Goal: Information Seeking & Learning: Learn about a topic

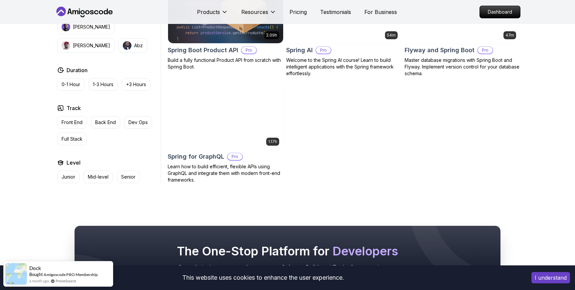
scroll to position [549, 0]
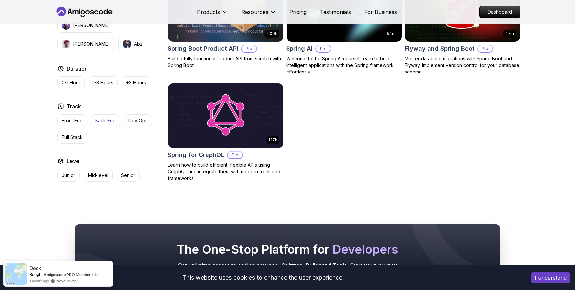
click at [109, 121] on p "Back End" at bounding box center [105, 121] width 21 height 7
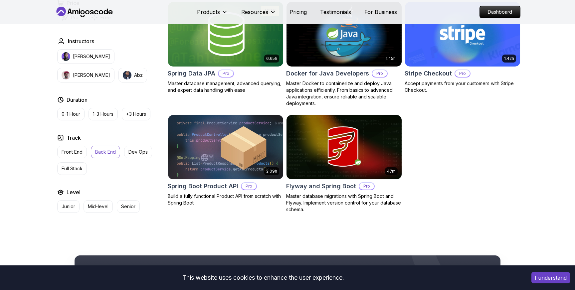
scroll to position [301, 0]
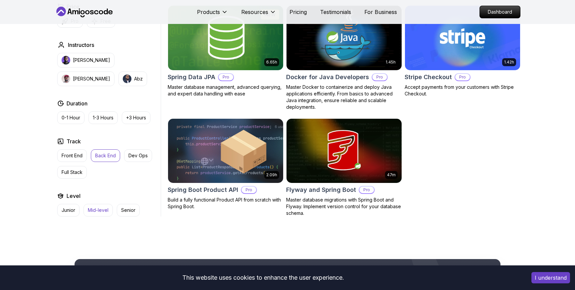
click at [99, 210] on p "Mid-level" at bounding box center [98, 210] width 21 height 7
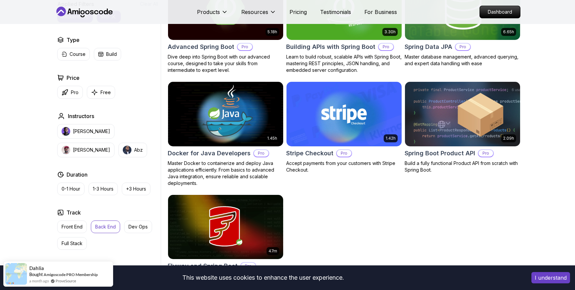
scroll to position [261, 0]
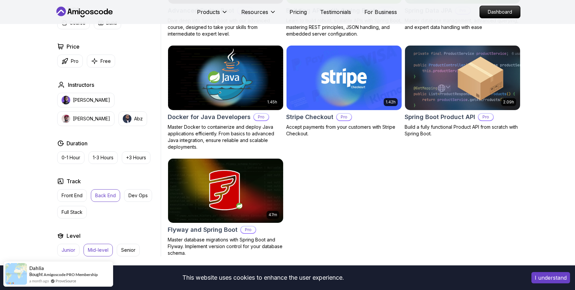
click at [66, 250] on p "Junior" at bounding box center [69, 250] width 14 height 7
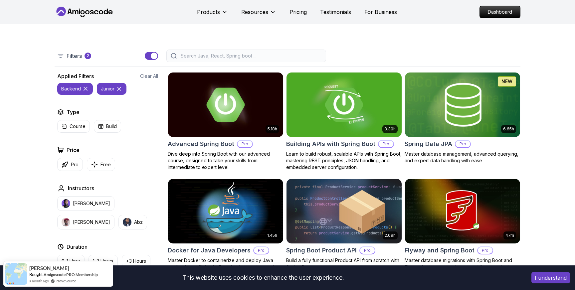
scroll to position [143, 0]
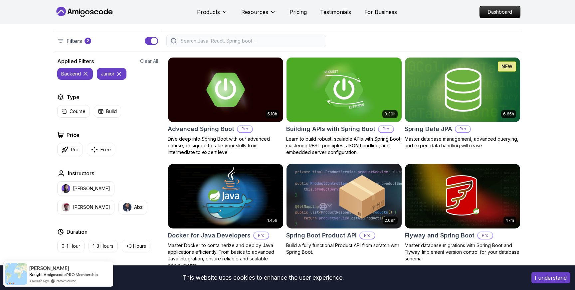
click at [120, 74] on icon at bounding box center [119, 74] width 7 height 7
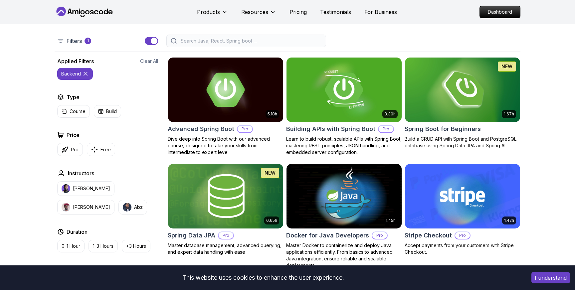
click at [87, 73] on icon at bounding box center [85, 74] width 7 height 7
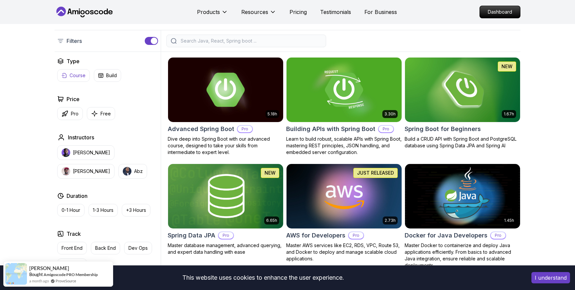
click at [76, 77] on p "Course" at bounding box center [78, 75] width 16 height 7
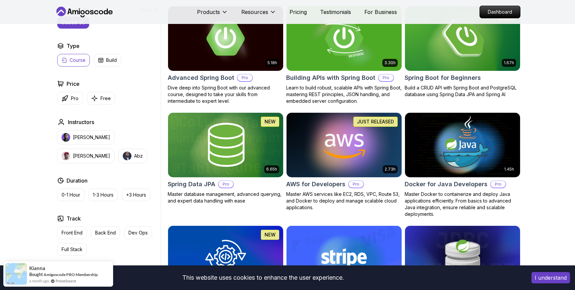
scroll to position [197, 0]
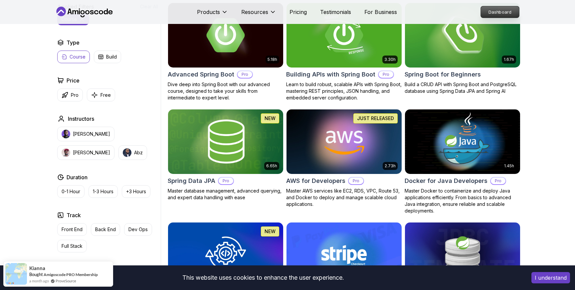
click at [497, 11] on p "Dashboard" at bounding box center [500, 11] width 38 height 11
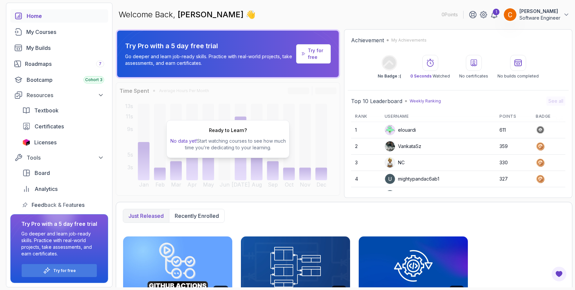
click at [318, 55] on p "Try for free" at bounding box center [316, 53] width 17 height 13
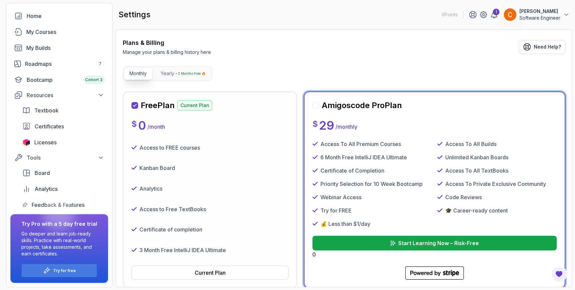
scroll to position [91, 0]
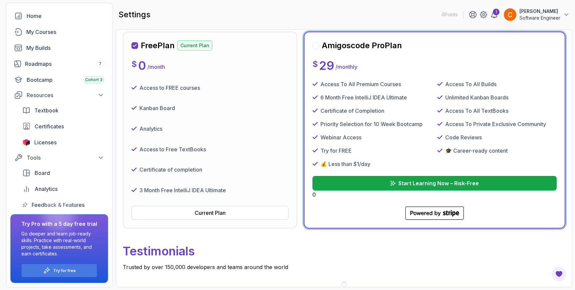
click at [316, 46] on div at bounding box center [316, 45] width 7 height 7
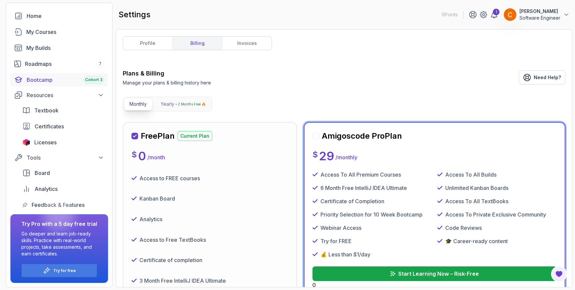
scroll to position [0, 0]
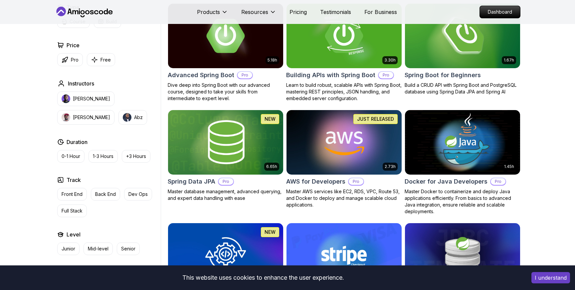
scroll to position [197, 0]
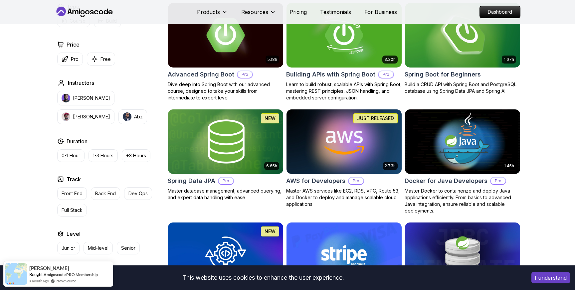
click at [464, 48] on img at bounding box center [462, 35] width 121 height 68
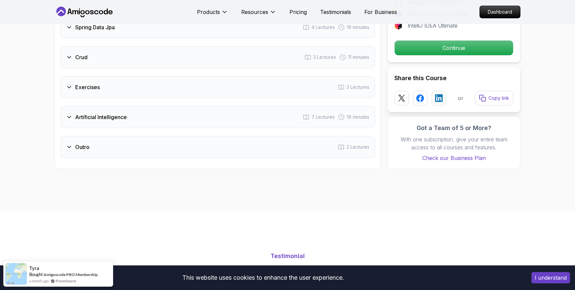
scroll to position [1016, 0]
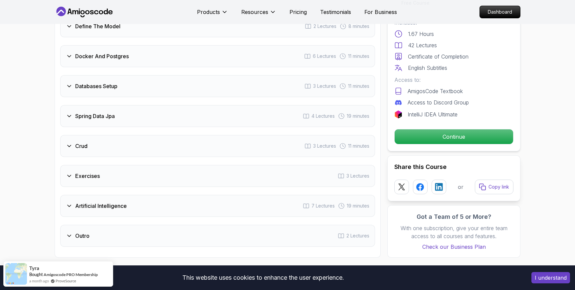
click at [125, 165] on div "Exercises 3 Lectures" at bounding box center [217, 176] width 315 height 22
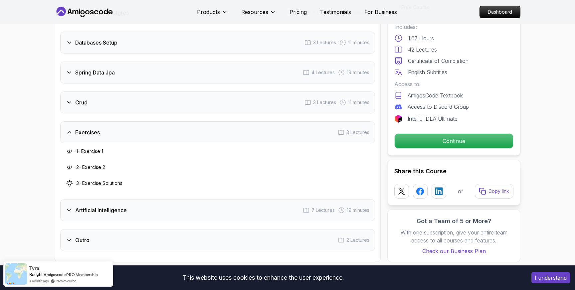
scroll to position [1029, 0]
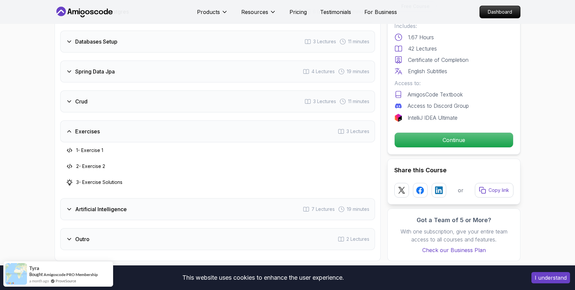
click at [101, 147] on h3 "1 - Exercise 1" at bounding box center [89, 150] width 27 height 7
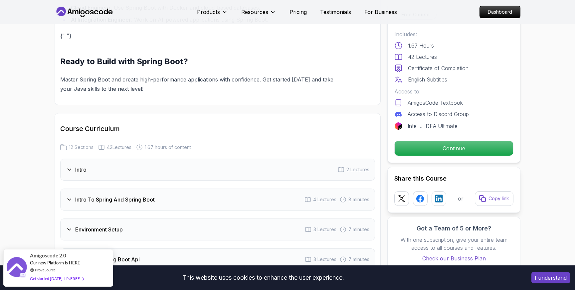
scroll to position [726, 0]
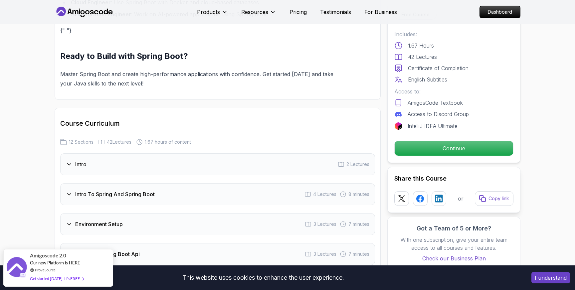
click at [68, 161] on icon at bounding box center [69, 164] width 7 height 7
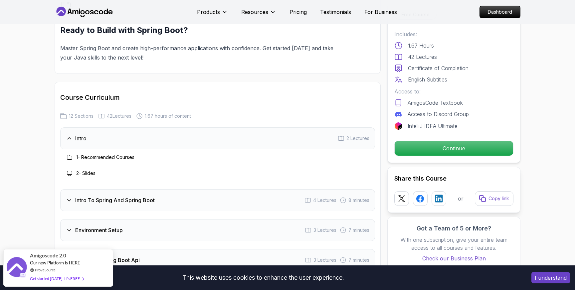
scroll to position [757, 0]
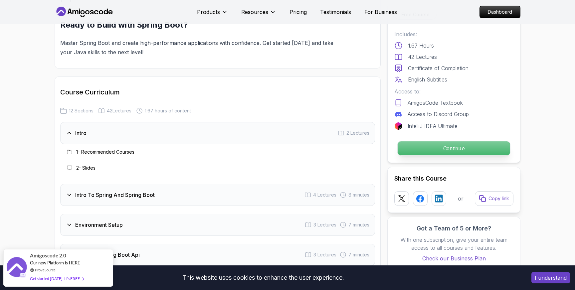
click at [471, 149] on p "Continue" at bounding box center [454, 149] width 113 height 14
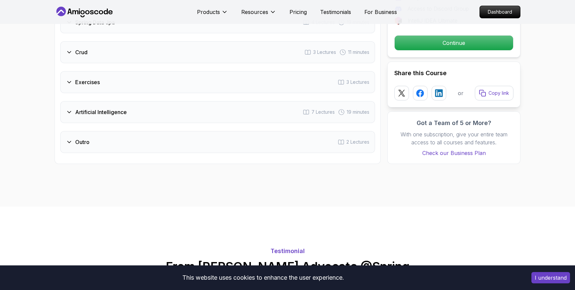
scroll to position [1066, 0]
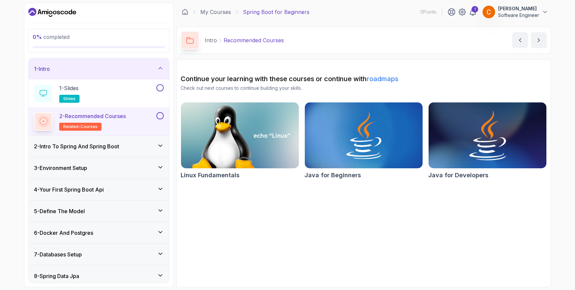
click at [496, 126] on img at bounding box center [488, 135] width 124 height 69
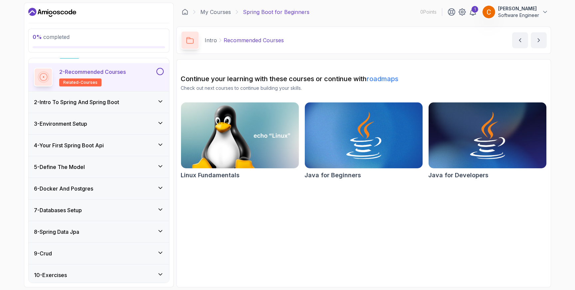
scroll to position [90, 0]
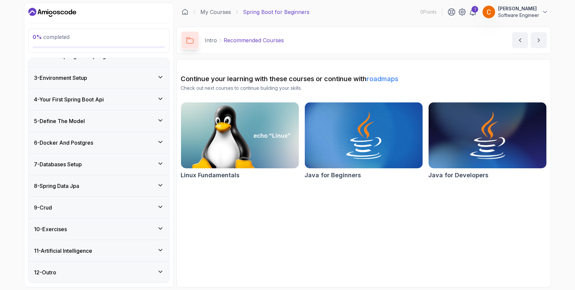
click at [56, 228] on h3 "10 - Exercises" at bounding box center [50, 229] width 33 height 8
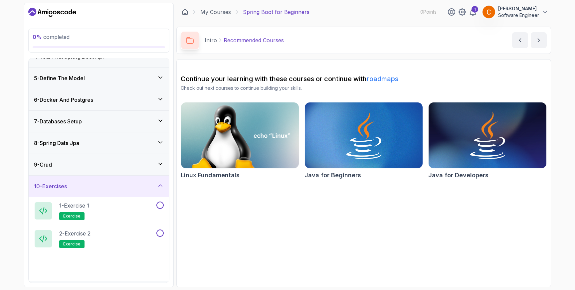
scroll to position [79, 0]
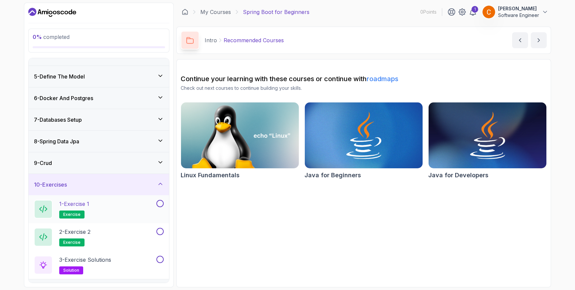
click at [162, 203] on button at bounding box center [159, 203] width 7 height 7
click at [76, 212] on span "exercise" at bounding box center [71, 214] width 17 height 5
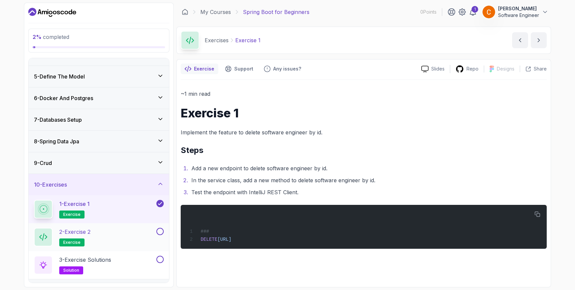
scroll to position [118, 0]
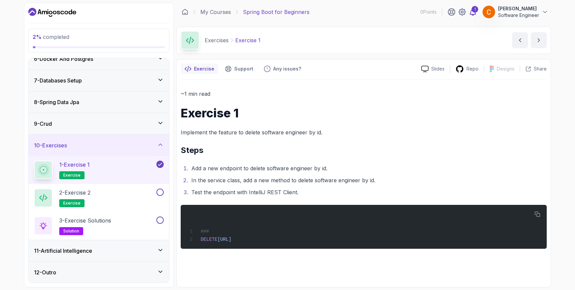
click at [473, 10] on div "1" at bounding box center [475, 9] width 7 height 7
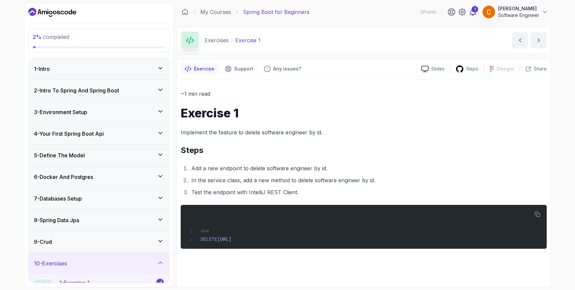
click at [473, 11] on div "1" at bounding box center [475, 9] width 7 height 7
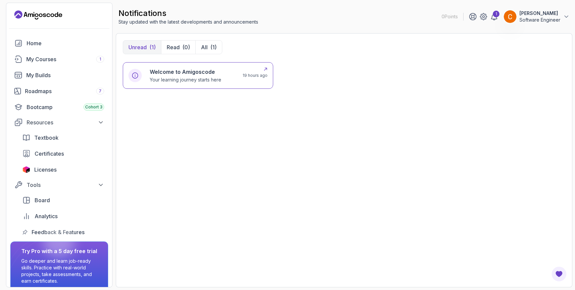
click at [224, 74] on div "Welcome to Amigoscode Your learning journey starts here" at bounding box center [192, 75] width 85 height 15
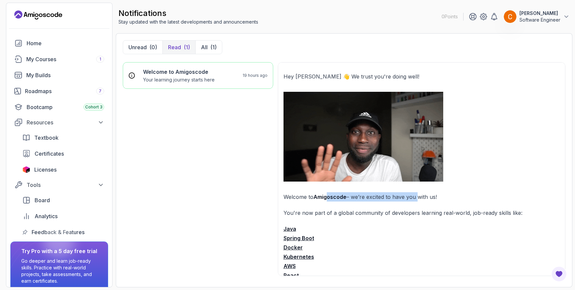
drag, startPoint x: 327, startPoint y: 196, endPoint x: 418, endPoint y: 196, distance: 90.6
click at [417, 196] on p "Welcome to Amigoscode – we’re excited to have you with us!" at bounding box center [422, 196] width 277 height 9
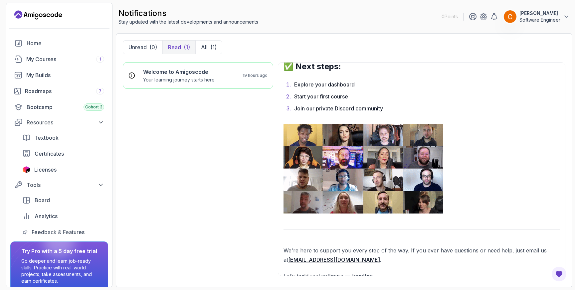
scroll to position [517, 0]
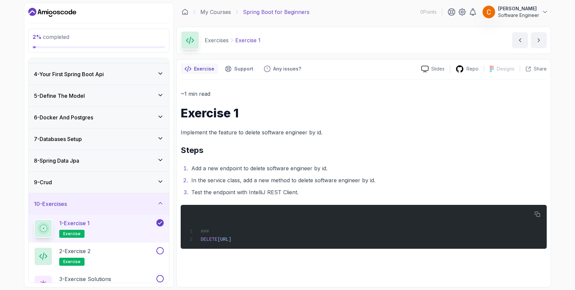
scroll to position [100, 0]
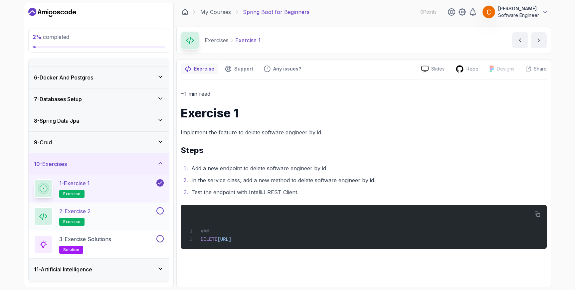
click at [161, 211] on button at bounding box center [159, 210] width 7 height 7
click at [100, 214] on div "2 - Exercise 2 exercise" at bounding box center [94, 216] width 121 height 19
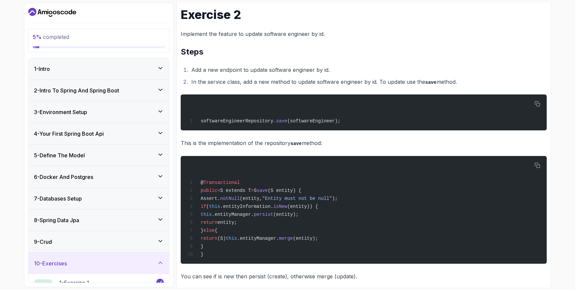
click at [157, 66] on icon at bounding box center [160, 68] width 7 height 7
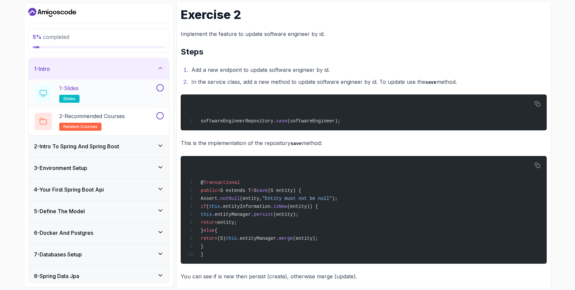
click at [162, 89] on button at bounding box center [159, 87] width 7 height 7
click at [162, 114] on button at bounding box center [159, 115] width 7 height 7
click at [132, 145] on div "2 - Intro To Spring And Spring Boot" at bounding box center [99, 147] width 130 height 8
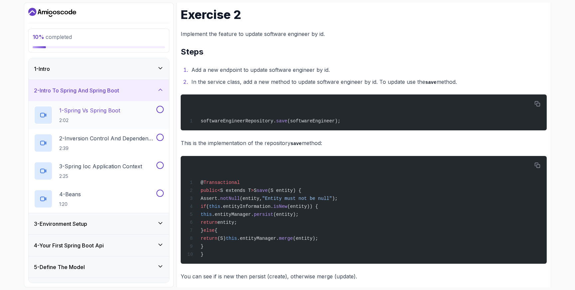
click at [160, 111] on button at bounding box center [159, 109] width 7 height 7
click at [159, 137] on button at bounding box center [159, 137] width 7 height 7
click at [159, 165] on button at bounding box center [159, 165] width 7 height 7
click at [160, 194] on button at bounding box center [159, 193] width 7 height 7
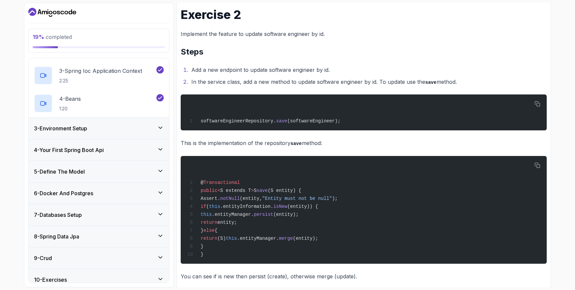
click at [140, 129] on div "3 - Environment Setup" at bounding box center [99, 129] width 130 height 8
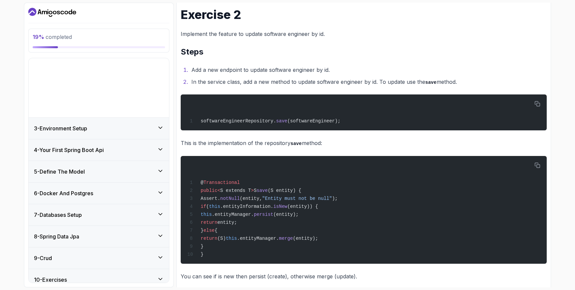
scroll to position [35, 0]
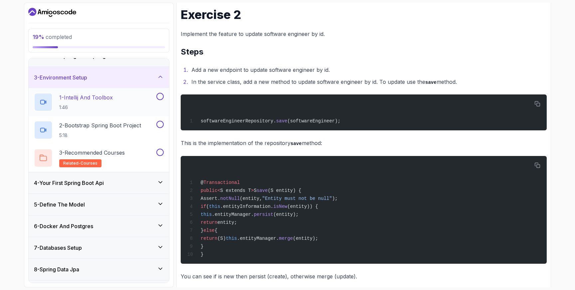
click at [159, 97] on button at bounding box center [159, 96] width 7 height 7
click at [161, 124] on button at bounding box center [159, 124] width 7 height 7
click at [161, 152] on button at bounding box center [159, 152] width 7 height 7
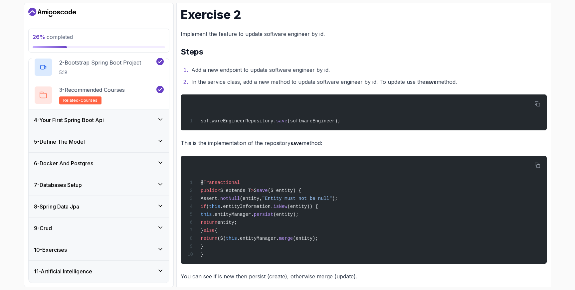
click at [158, 112] on div "4 - Your First Spring Boot Api" at bounding box center [99, 120] width 141 height 21
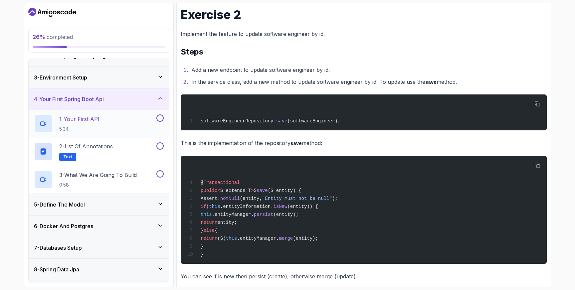
click at [161, 116] on button at bounding box center [159, 118] width 7 height 7
click at [158, 147] on button at bounding box center [159, 146] width 7 height 7
click at [159, 174] on button at bounding box center [159, 173] width 7 height 7
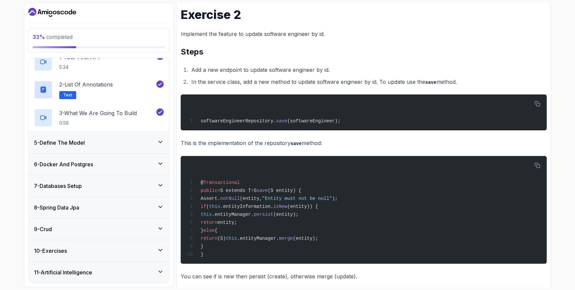
click at [134, 141] on div "5 - Define The Model" at bounding box center [99, 143] width 130 height 8
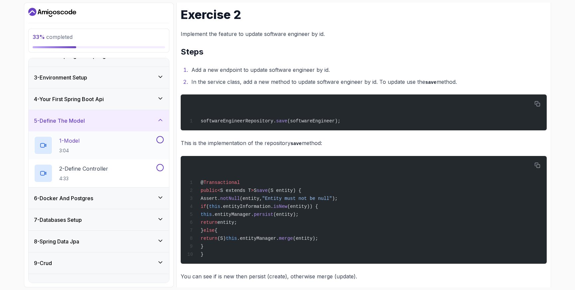
click at [159, 135] on div "1 - Model 3:04" at bounding box center [99, 146] width 141 height 28
click at [161, 139] on button at bounding box center [159, 139] width 7 height 7
click at [160, 165] on button at bounding box center [159, 167] width 7 height 7
click at [133, 193] on div "6 - Docker And Postgres" at bounding box center [99, 198] width 141 height 21
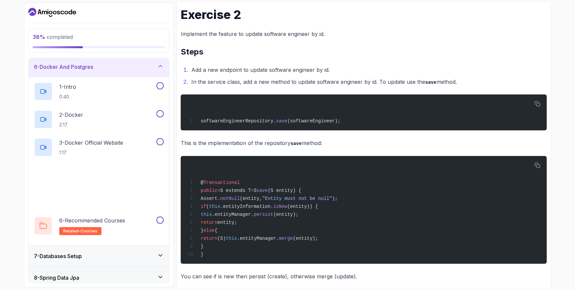
scroll to position [112, 0]
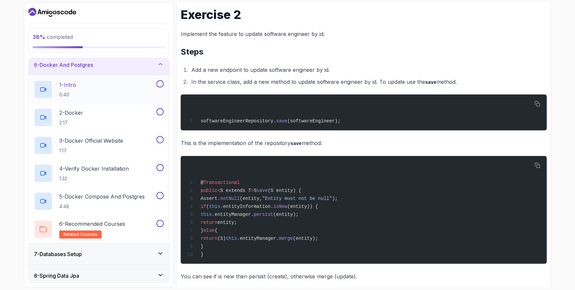
click at [161, 88] on button "1 - Intro 0:40" at bounding box center [99, 89] width 130 height 19
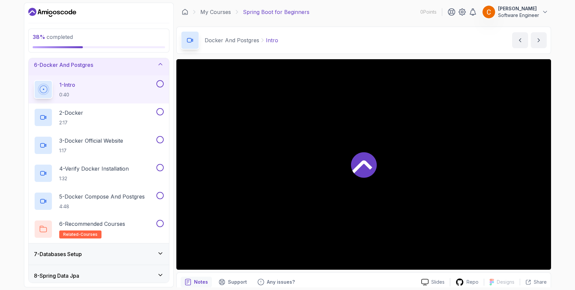
click at [162, 83] on button at bounding box center [159, 83] width 7 height 7
click at [160, 109] on button at bounding box center [159, 111] width 7 height 7
click at [160, 140] on button at bounding box center [159, 139] width 7 height 7
click at [160, 167] on button at bounding box center [159, 167] width 7 height 7
click at [162, 192] on div at bounding box center [159, 195] width 9 height 7
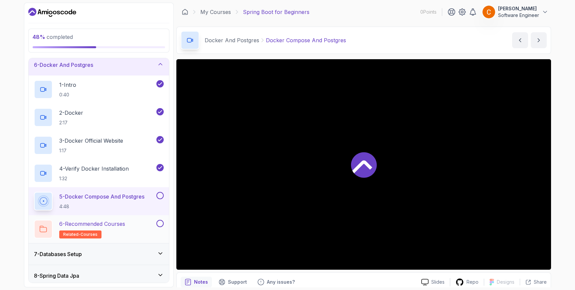
click at [160, 222] on button at bounding box center [159, 223] width 7 height 7
click at [162, 195] on button at bounding box center [159, 195] width 7 height 7
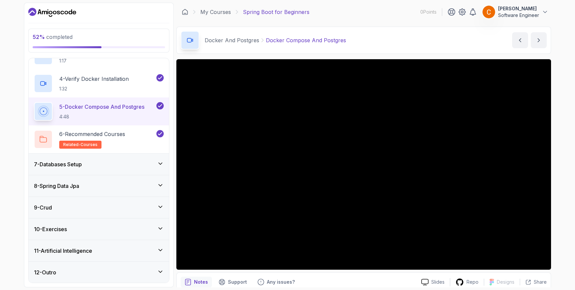
click at [138, 161] on div "7 - Databases Setup" at bounding box center [99, 164] width 130 height 8
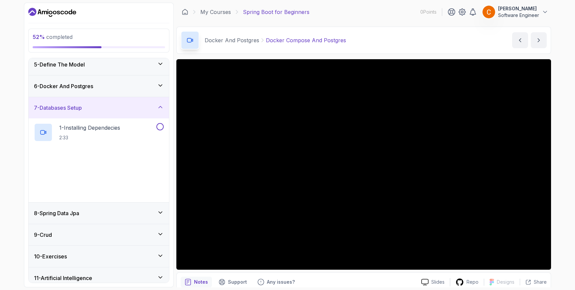
scroll to position [92, 0]
click at [159, 124] on button at bounding box center [159, 126] width 7 height 7
click at [159, 155] on button at bounding box center [159, 153] width 7 height 7
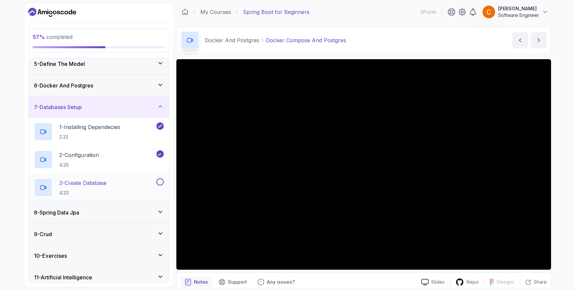
click at [159, 184] on button at bounding box center [159, 181] width 7 height 7
click at [115, 209] on div "8 - Spring Data Jpa" at bounding box center [99, 213] width 130 height 8
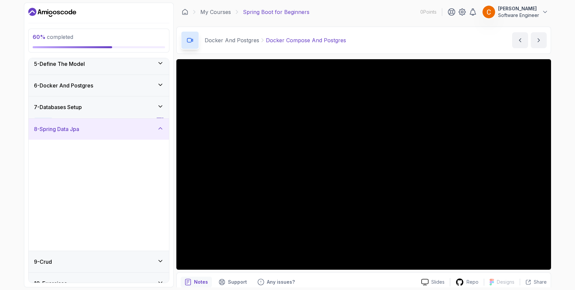
scroll to position [146, 0]
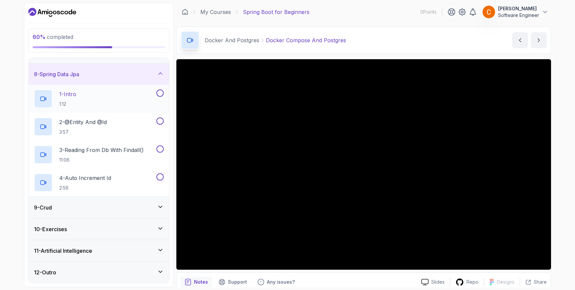
click at [159, 94] on button at bounding box center [159, 93] width 7 height 7
click at [161, 124] on button at bounding box center [159, 121] width 7 height 7
click at [160, 147] on button at bounding box center [159, 148] width 7 height 7
click at [158, 173] on button at bounding box center [159, 176] width 7 height 7
click at [100, 199] on div "9 - Crud" at bounding box center [99, 207] width 141 height 21
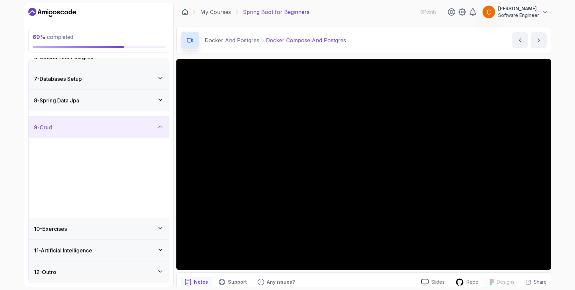
scroll to position [118, 0]
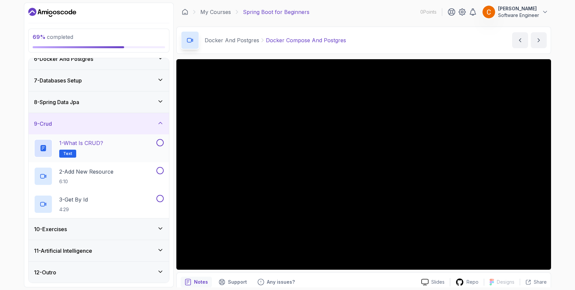
click at [160, 139] on button at bounding box center [159, 142] width 7 height 7
click at [159, 171] on button at bounding box center [159, 170] width 7 height 7
click at [159, 199] on button at bounding box center [159, 198] width 7 height 7
click at [147, 124] on div "9 - Crud" at bounding box center [99, 124] width 130 height 8
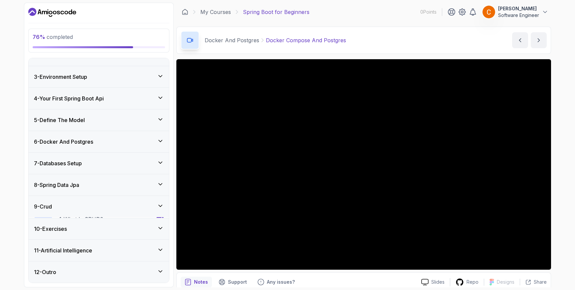
scroll to position [35, 0]
click at [157, 222] on div "10 - Exercises" at bounding box center [99, 228] width 141 height 21
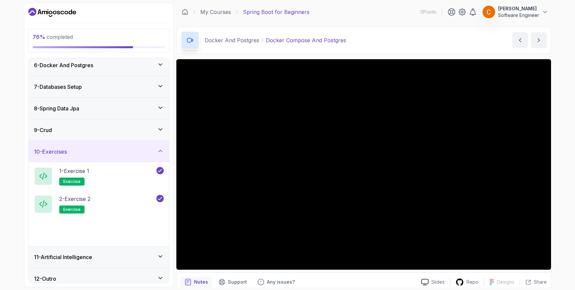
scroll to position [118, 0]
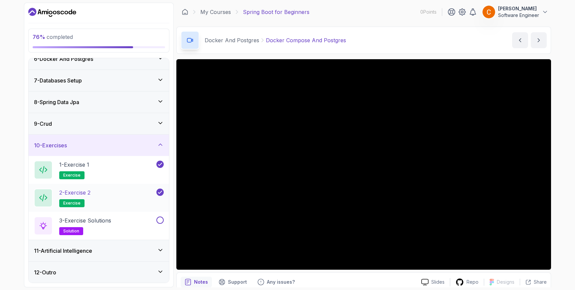
click at [107, 187] on div "2 - Exercise 2 exercise" at bounding box center [99, 198] width 141 height 28
click at [86, 195] on p "2 - Exercise 2" at bounding box center [74, 193] width 31 height 8
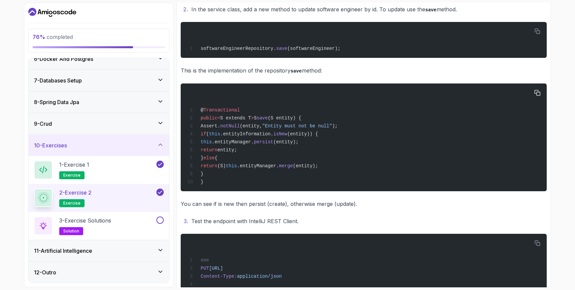
scroll to position [170, 0]
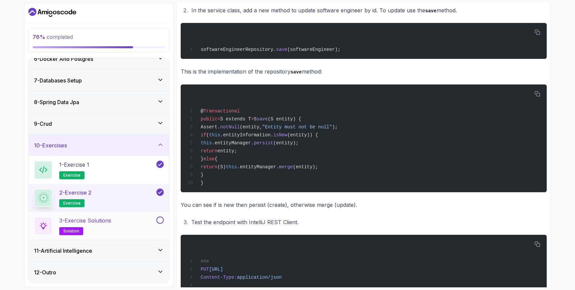
click at [154, 218] on div "3 - Exercise Solutions solution" at bounding box center [94, 226] width 121 height 19
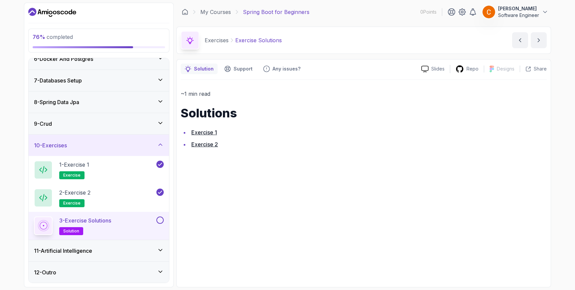
click at [161, 219] on button at bounding box center [159, 220] width 7 height 7
click at [207, 145] on link "Exercise 2" at bounding box center [204, 144] width 27 height 7
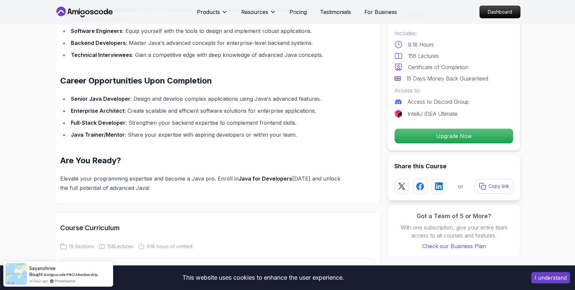
scroll to position [624, 0]
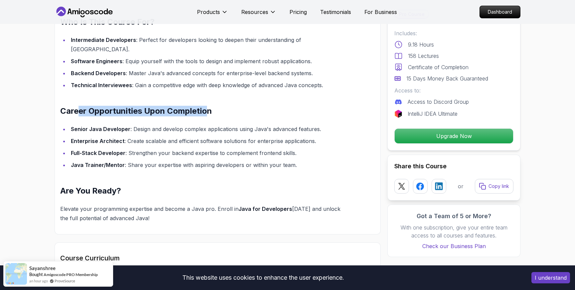
drag, startPoint x: 78, startPoint y: 103, endPoint x: 210, endPoint y: 103, distance: 132.5
click at [210, 106] on h2 "Career Opportunities Upon Completion" at bounding box center [201, 111] width 283 height 11
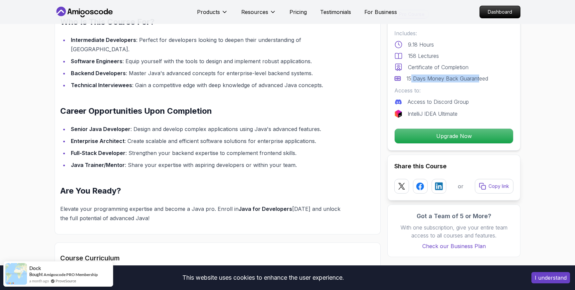
drag, startPoint x: 412, startPoint y: 78, endPoint x: 486, endPoint y: 78, distance: 74.6
click at [485, 78] on p "15 Days Money Back Guaranteed" at bounding box center [448, 79] width 82 height 8
click at [539, 58] on section "Java for Developers Learn advanced Java concepts to build scalable and maintain…" at bounding box center [287, 167] width 575 height 1535
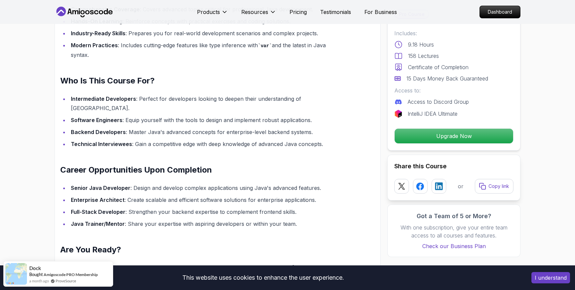
scroll to position [564, 0]
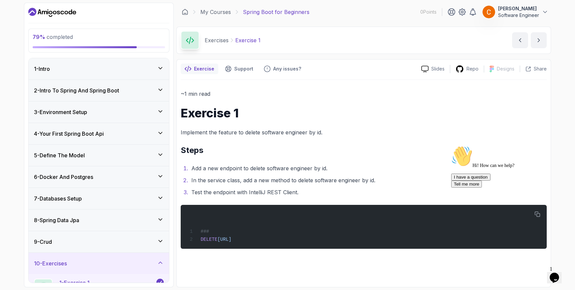
scroll to position [118, 0]
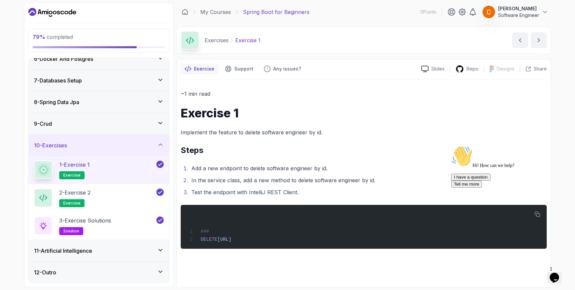
click at [130, 251] on div "11 - Artificial Intelligence" at bounding box center [99, 251] width 130 height 8
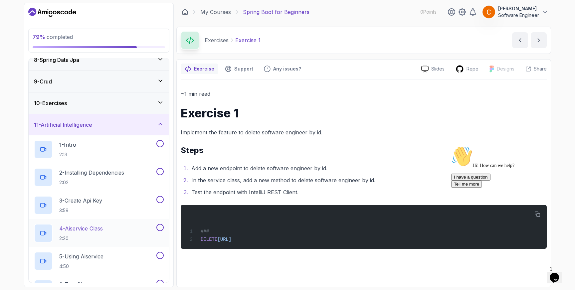
scroll to position [230, 0]
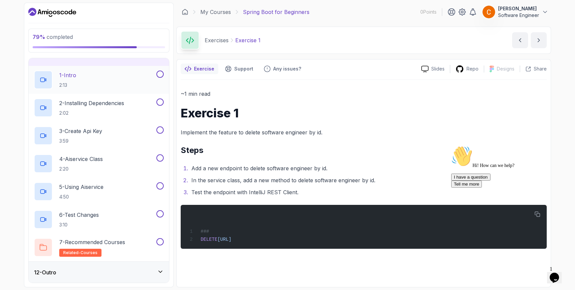
click at [84, 74] on div "1 - Intro 2:13" at bounding box center [94, 80] width 121 height 19
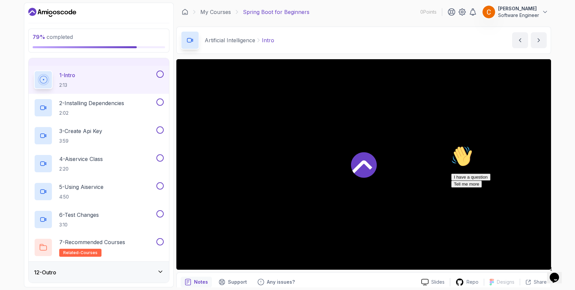
scroll to position [79, 0]
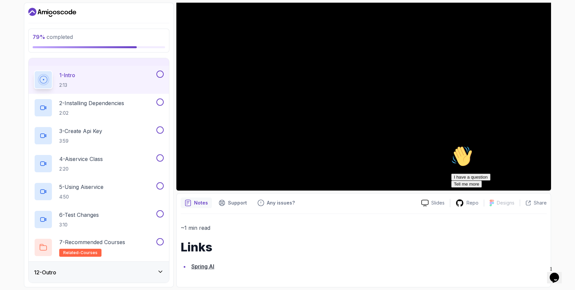
click at [559, 272] on button "Opens Chat This icon Opens the chat window." at bounding box center [554, 277] width 15 height 11
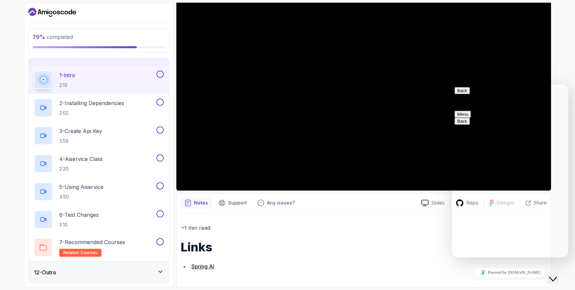
click at [461, 94] on button "Back" at bounding box center [462, 90] width 15 height 7
click at [429, 246] on h1 "Links" at bounding box center [364, 247] width 366 height 13
click at [161, 100] on button at bounding box center [159, 102] width 7 height 7
click at [162, 74] on button at bounding box center [159, 74] width 7 height 7
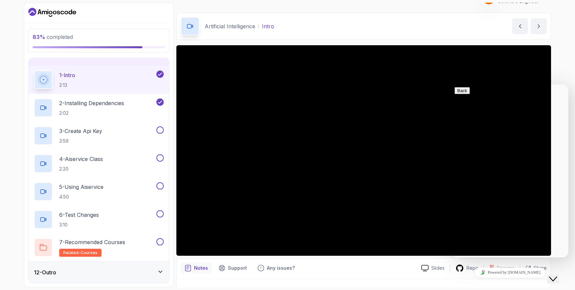
scroll to position [15, 0]
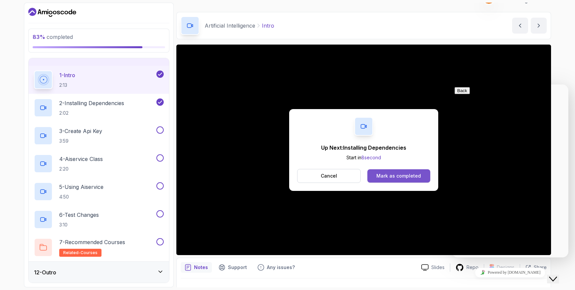
click at [399, 171] on button "Mark as completed" at bounding box center [399, 175] width 63 height 13
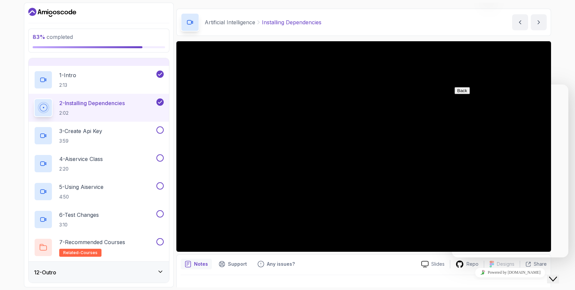
scroll to position [29, 0]
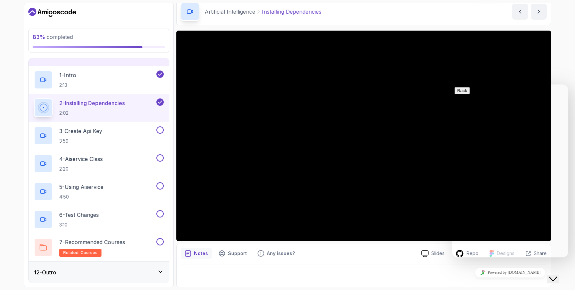
click at [556, 277] on icon "Chat widget" at bounding box center [553, 279] width 8 height 5
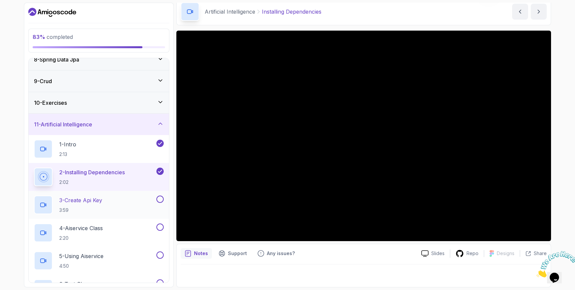
scroll to position [230, 0]
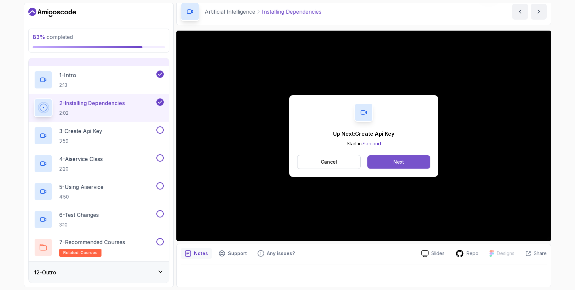
click at [412, 163] on button "Next" at bounding box center [399, 161] width 63 height 13
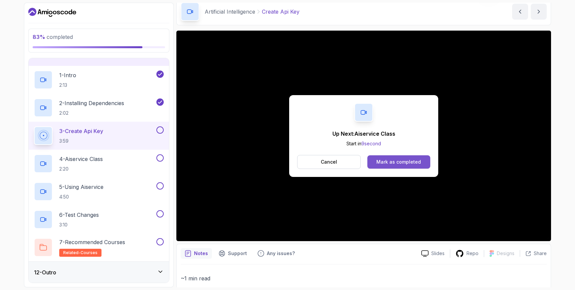
click at [397, 162] on div "Mark as completed" at bounding box center [399, 162] width 45 height 7
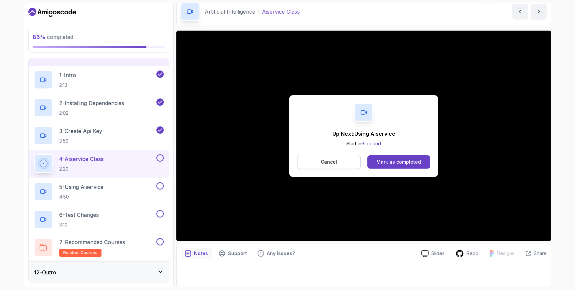
click at [320, 165] on button "Cancel" at bounding box center [329, 162] width 64 height 14
click at [387, 160] on div "Mark as completed" at bounding box center [399, 162] width 45 height 7
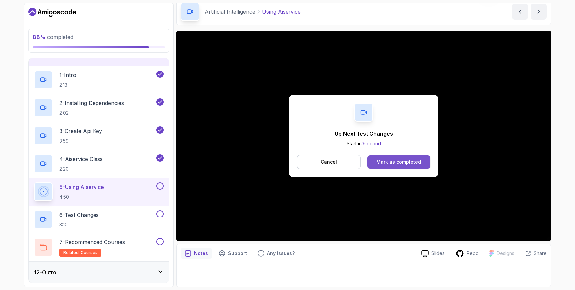
click at [397, 156] on button "Mark as completed" at bounding box center [399, 161] width 63 height 13
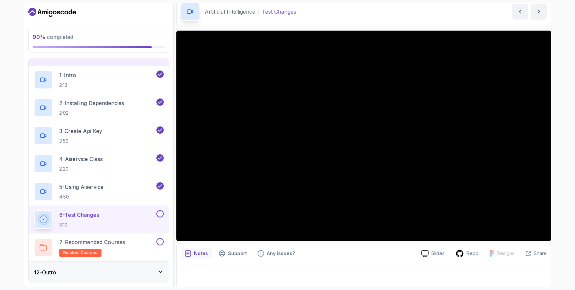
click at [160, 214] on button at bounding box center [159, 213] width 7 height 7
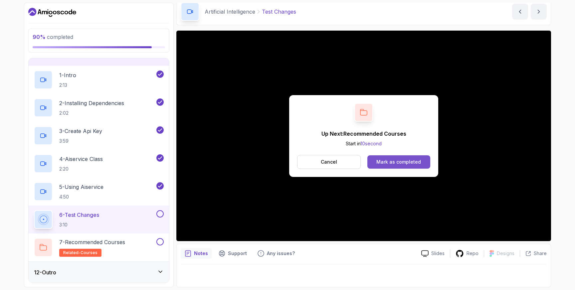
click at [416, 159] on div "Mark as completed" at bounding box center [399, 162] width 45 height 7
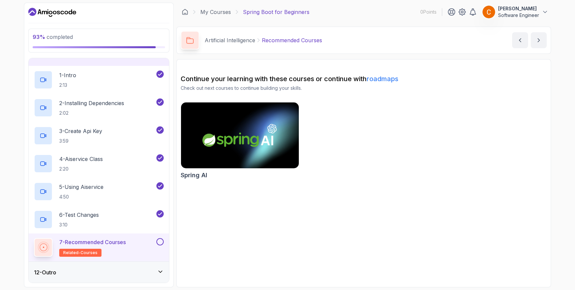
click at [159, 242] on button at bounding box center [159, 241] width 7 height 7
click at [160, 242] on button at bounding box center [159, 241] width 7 height 7
click at [124, 250] on h2 "7 - Recommended Courses related-courses" at bounding box center [92, 247] width 67 height 19
click at [156, 272] on div "12 - Outro" at bounding box center [99, 273] width 130 height 8
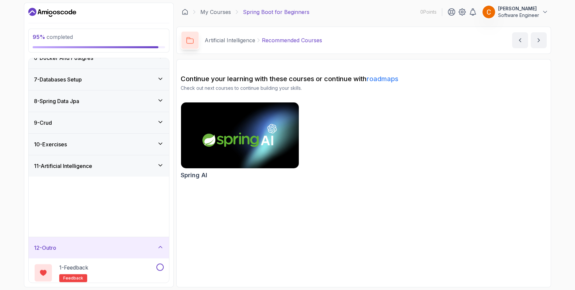
scroll to position [90, 0]
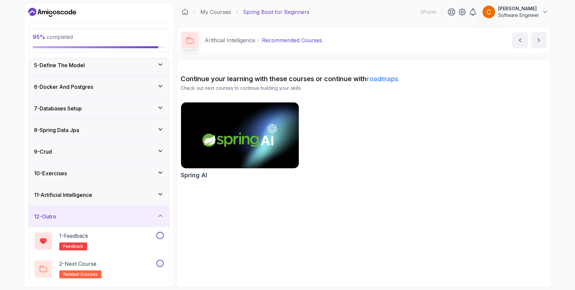
click at [162, 193] on icon at bounding box center [160, 194] width 3 height 2
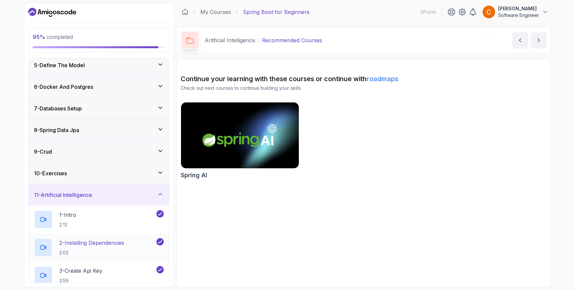
scroll to position [230, 0]
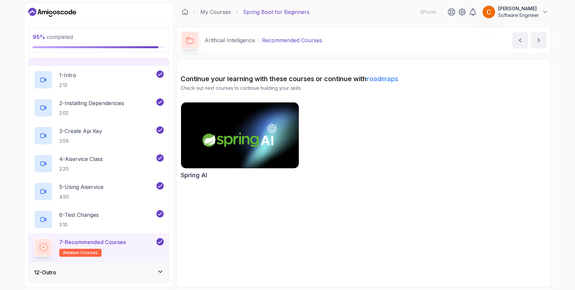
click at [160, 272] on icon at bounding box center [160, 272] width 3 height 2
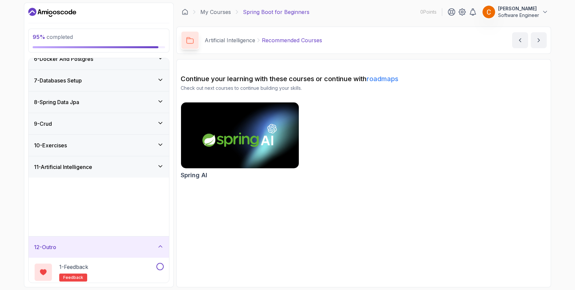
scroll to position [90, 0]
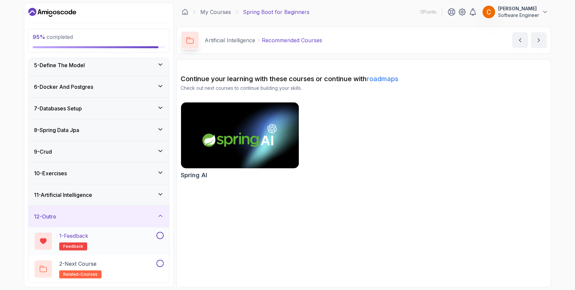
click at [161, 233] on button at bounding box center [159, 235] width 7 height 7
click at [134, 237] on div "1 - Feedback feedback" at bounding box center [94, 241] width 121 height 19
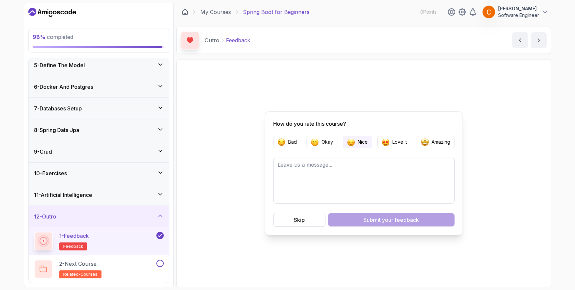
click at [360, 142] on p "Nice" at bounding box center [363, 142] width 10 height 7
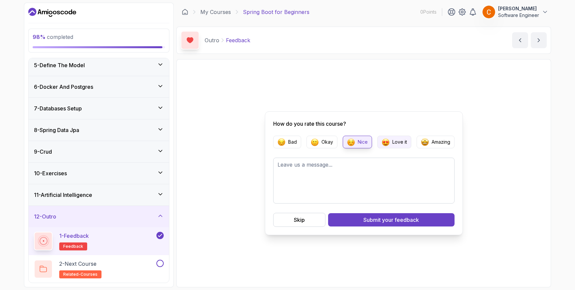
click at [387, 143] on img "button" at bounding box center [386, 142] width 8 height 8
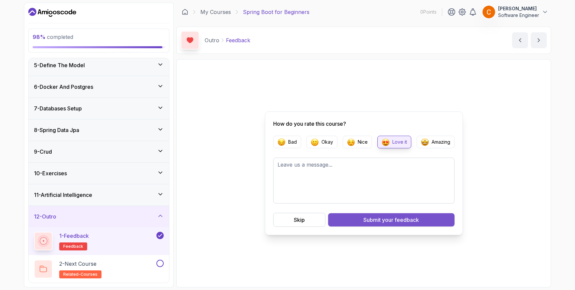
click at [393, 222] on span "your feedback" at bounding box center [400, 220] width 37 height 8
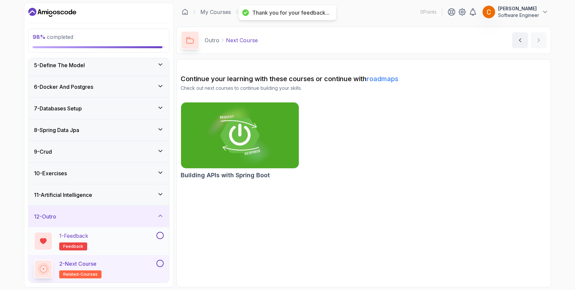
click at [160, 235] on button at bounding box center [159, 235] width 7 height 7
click at [159, 263] on button at bounding box center [159, 263] width 7 height 7
click at [131, 269] on div "2 - Next Course related-courses" at bounding box center [94, 269] width 121 height 19
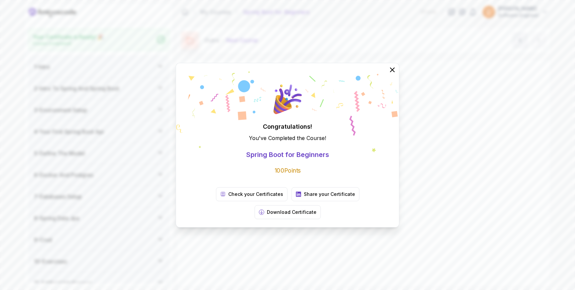
click at [342, 127] on icon at bounding box center [287, 112] width 223 height 82
click at [317, 209] on p "Download Certificate" at bounding box center [292, 212] width 50 height 7
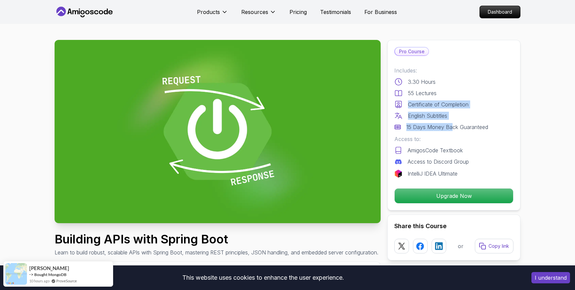
drag, startPoint x: 409, startPoint y: 105, endPoint x: 453, endPoint y: 125, distance: 48.4
click at [453, 125] on div "Includes: 3.30 Hours 55 Lectures Certificate of Completion English Subtitles 15…" at bounding box center [454, 99] width 119 height 65
click at [457, 129] on p "15 Days Money Back Guaranteed" at bounding box center [448, 127] width 82 height 8
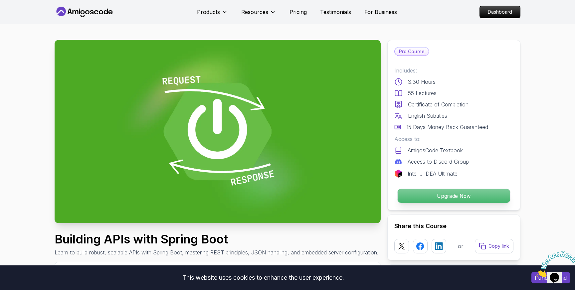
click at [481, 198] on p "Upgrade Now" at bounding box center [454, 196] width 113 height 14
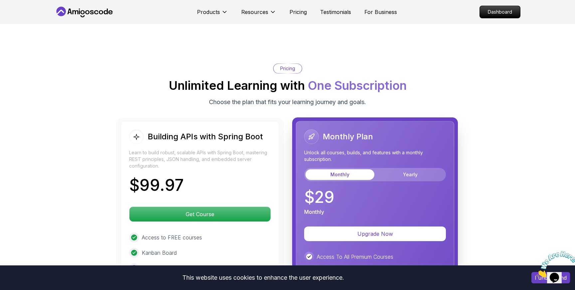
scroll to position [1494, 0]
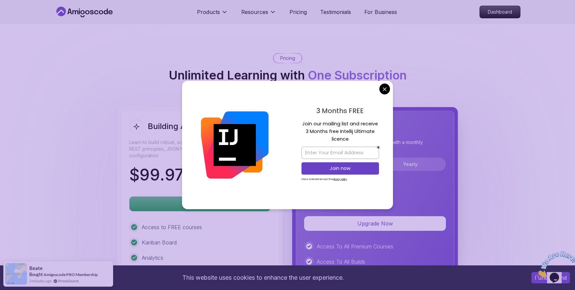
click at [388, 89] on body "This website uses cookies to enhance the user experience. I understand Products…" at bounding box center [287, 47] width 575 height 3082
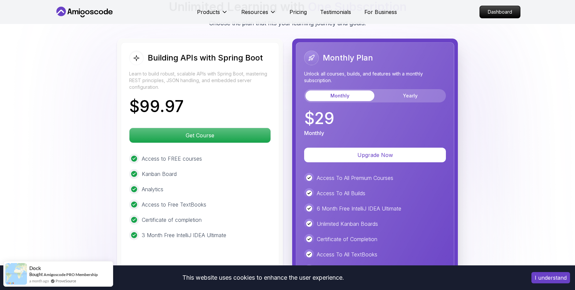
scroll to position [1545, 0]
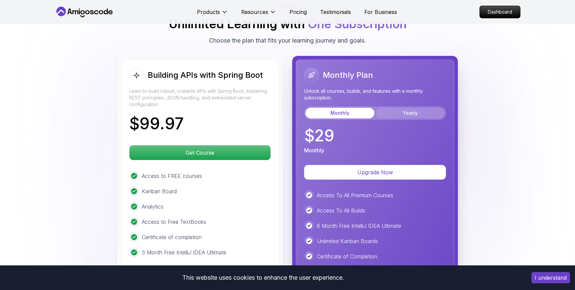
click at [411, 108] on button "Yearly" at bounding box center [410, 113] width 69 height 11
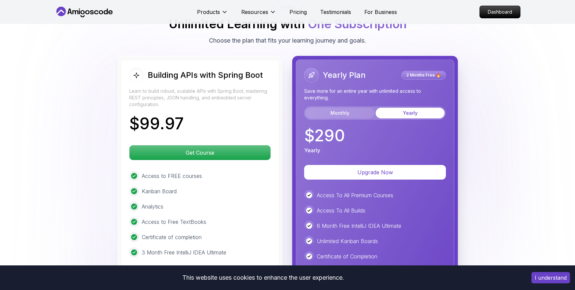
click at [357, 108] on button "Monthly" at bounding box center [340, 113] width 69 height 11
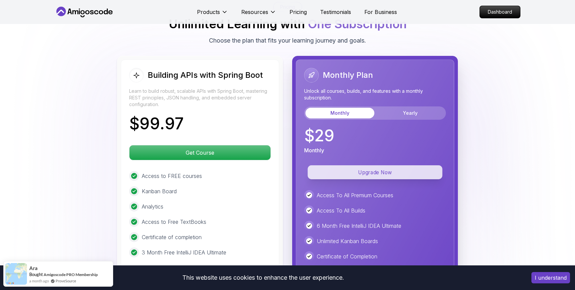
click at [376, 165] on p "Upgrade Now" at bounding box center [375, 172] width 135 height 14
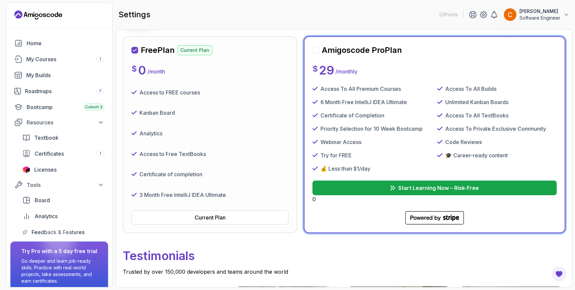
scroll to position [68, 0]
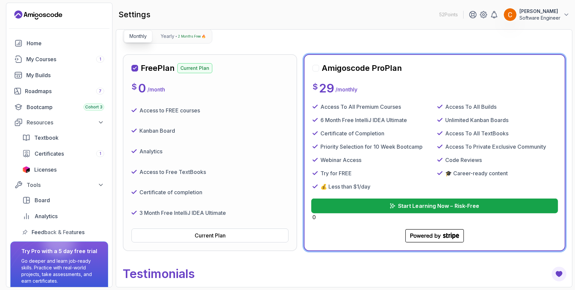
click at [425, 205] on p "Start Learning Now – Risk-Free" at bounding box center [438, 206] width 81 height 8
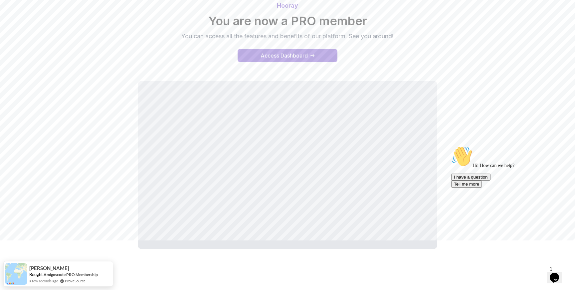
scroll to position [50, 0]
click at [300, 54] on div "Access Dashboard" at bounding box center [284, 55] width 47 height 8
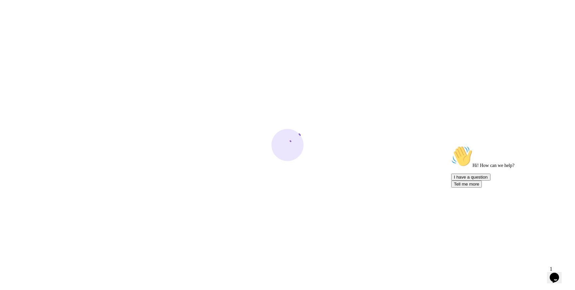
click at [559, 273] on icon "Chat widget" at bounding box center [554, 278] width 9 height 10
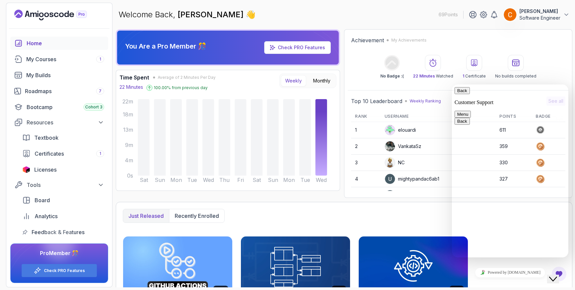
click at [557, 275] on icon "Close Chat This icon closes the chat window." at bounding box center [553, 279] width 8 height 8
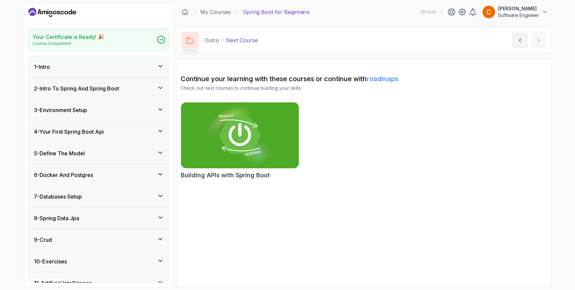
click at [255, 131] on img at bounding box center [240, 135] width 124 height 69
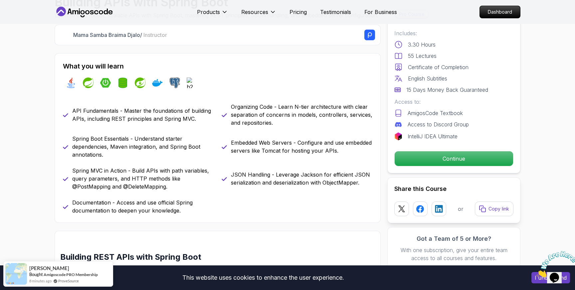
scroll to position [238, 0]
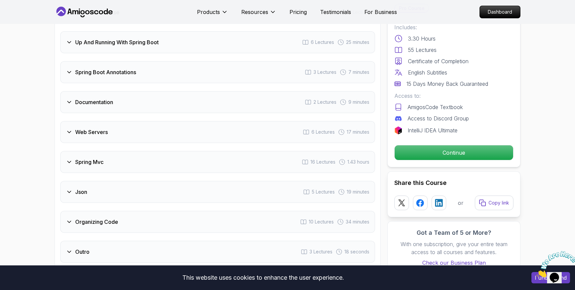
scroll to position [1188, 0]
click at [419, 146] on p "Continue" at bounding box center [454, 152] width 113 height 14
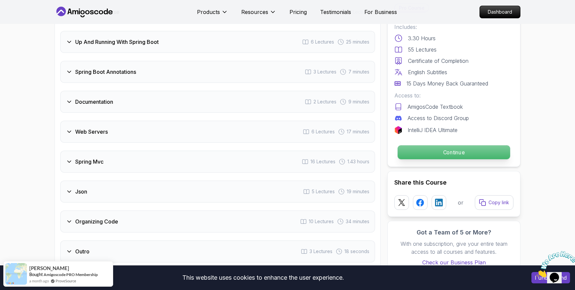
click at [453, 145] on p "Continue" at bounding box center [454, 152] width 113 height 14
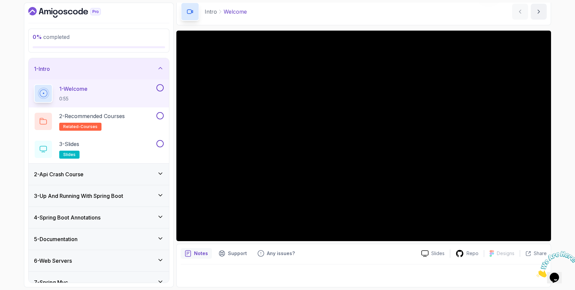
scroll to position [75, 0]
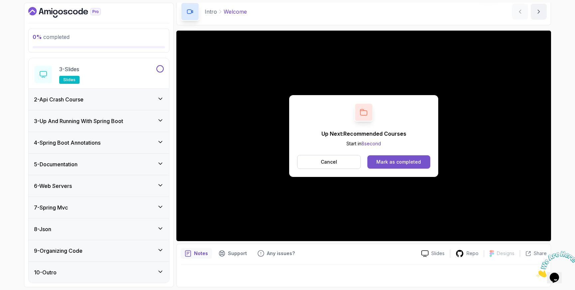
click at [403, 157] on button "Mark as completed" at bounding box center [399, 161] width 63 height 13
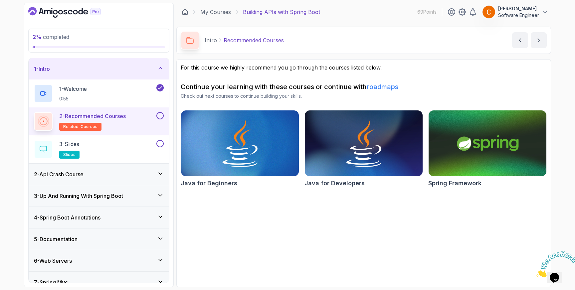
click at [159, 115] on button at bounding box center [159, 115] width 7 height 7
click at [135, 143] on div "3 - Slides slides" at bounding box center [94, 149] width 121 height 19
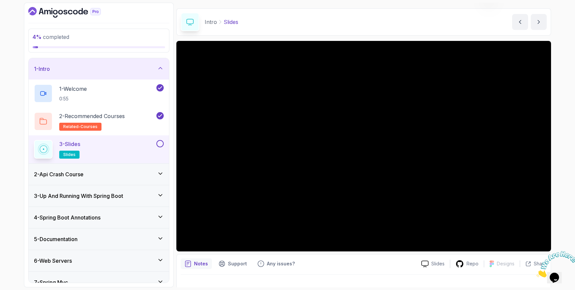
scroll to position [24, 0]
